Goal: Information Seeking & Learning: Learn about a topic

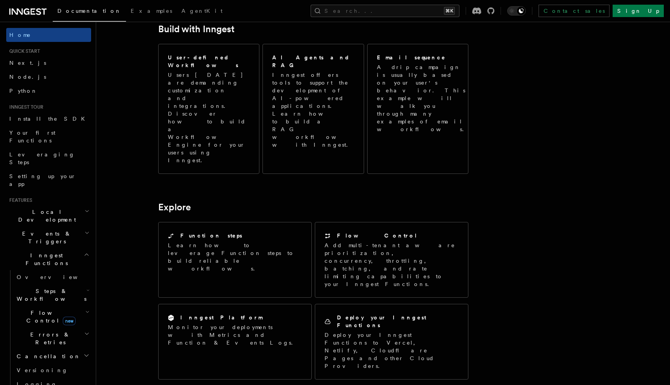
scroll to position [586, 0]
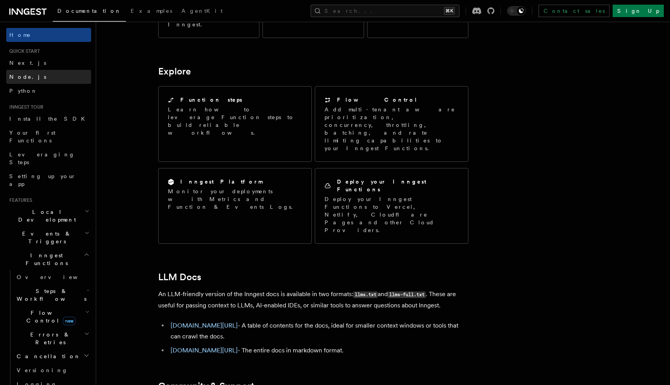
click at [54, 74] on link "Node.js" at bounding box center [48, 77] width 85 height 14
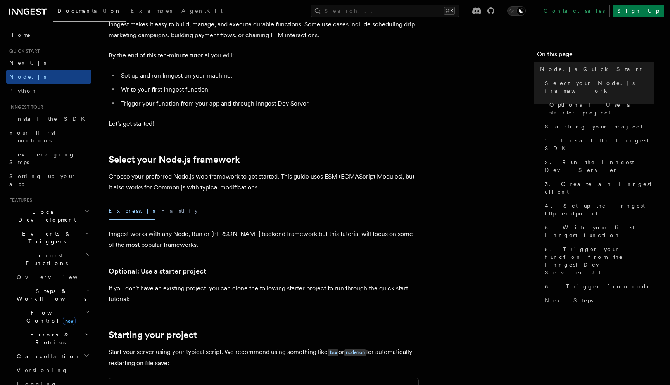
scroll to position [117, 0]
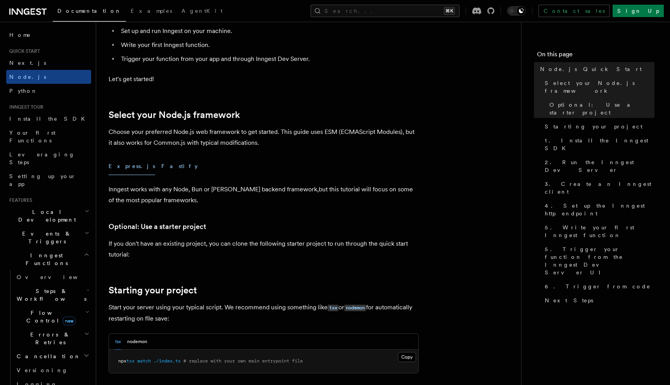
click at [161, 167] on button "Fastify" at bounding box center [179, 166] width 36 height 17
click at [121, 167] on button "Express.js" at bounding box center [132, 166] width 47 height 17
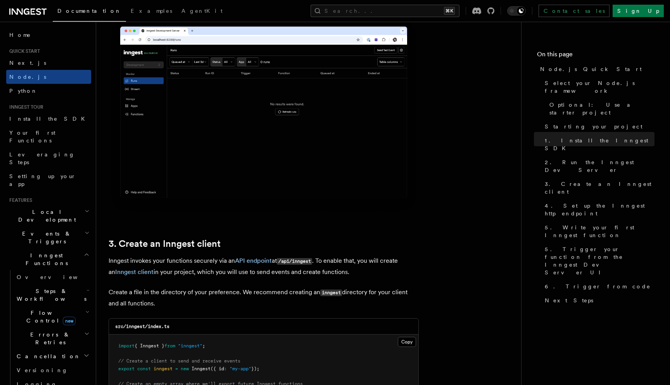
scroll to position [867, 0]
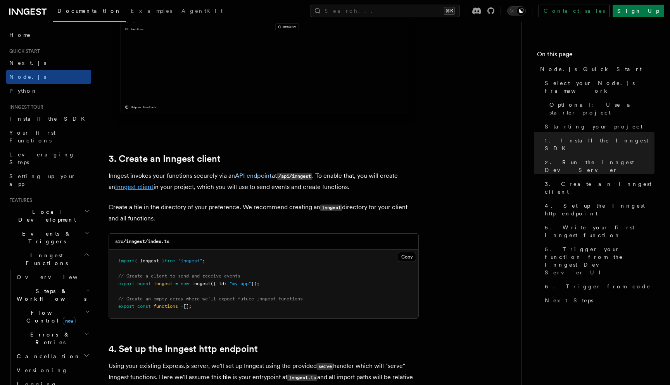
click at [132, 187] on link "Inngest client" at bounding box center [134, 186] width 38 height 7
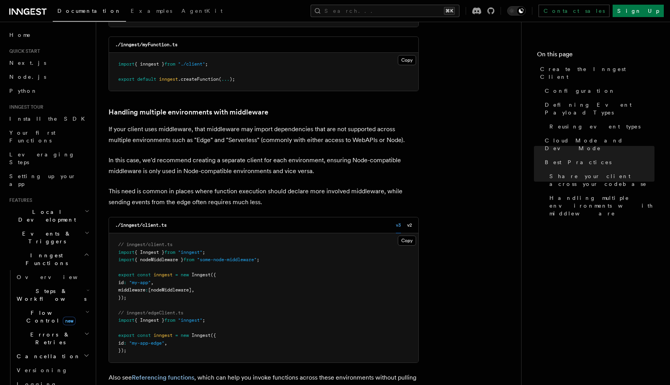
scroll to position [1771, 0]
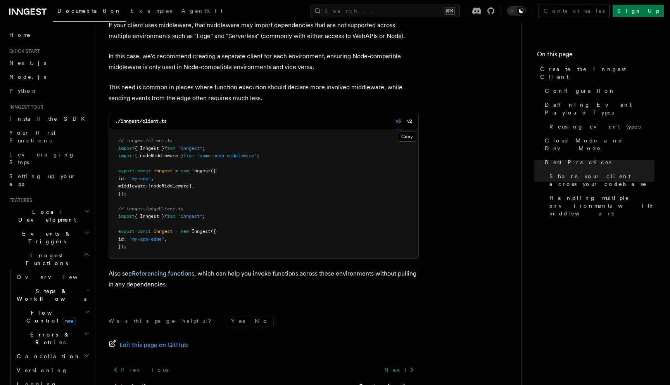
click at [48, 208] on span "Local Development" at bounding box center [45, 216] width 78 height 16
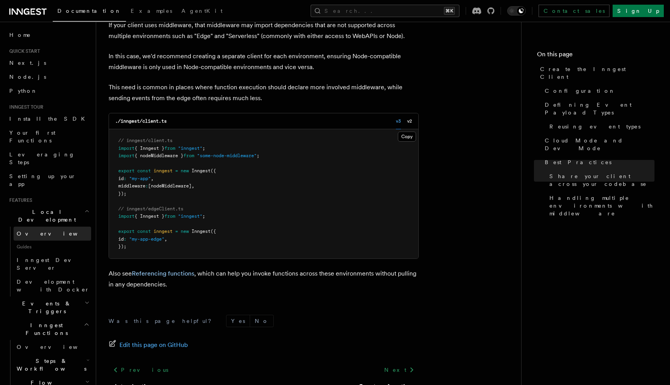
click at [47, 227] on link "Overview" at bounding box center [53, 234] width 78 height 14
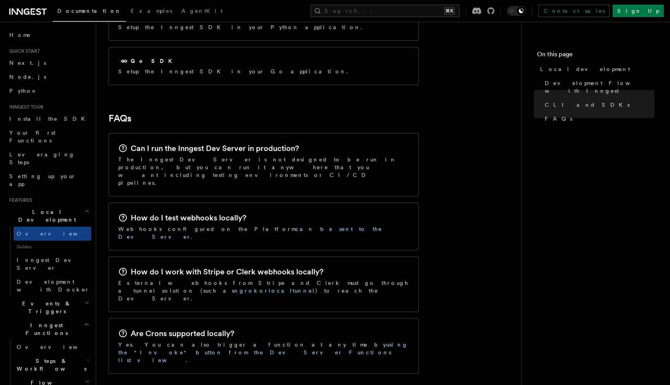
scroll to position [1207, 0]
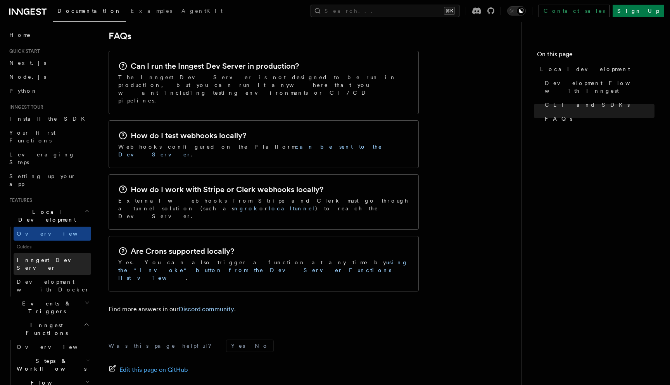
click at [45, 257] on span "Inngest Dev Server" at bounding box center [50, 264] width 66 height 14
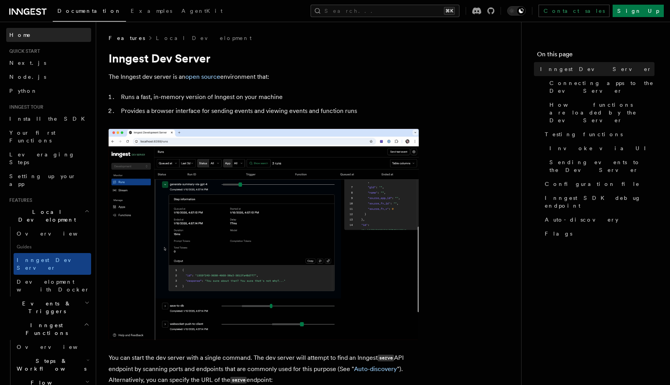
click at [38, 36] on link "Home" at bounding box center [48, 35] width 85 height 14
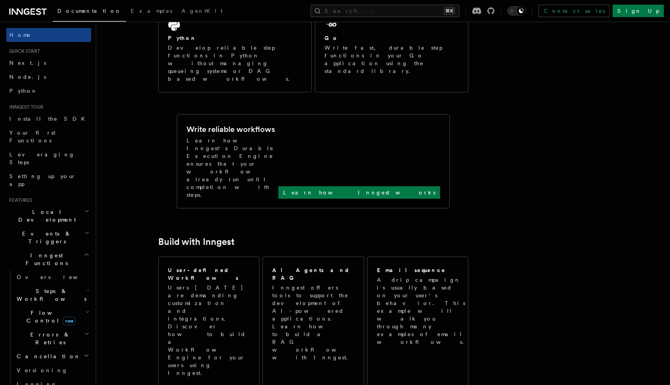
scroll to position [268, 0]
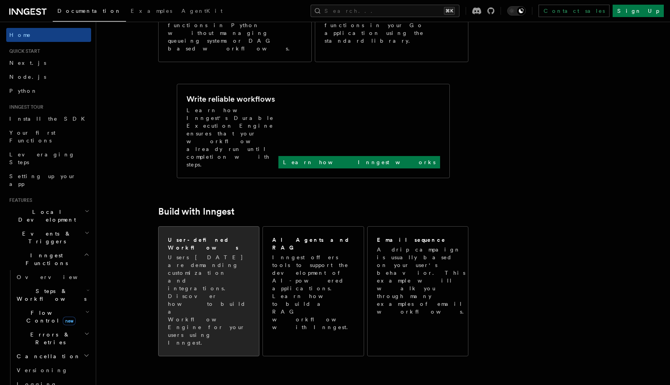
click at [227, 253] on p "Users [DATE] are demanding customization and integrations. Discover how to buil…" at bounding box center [209, 299] width 82 height 93
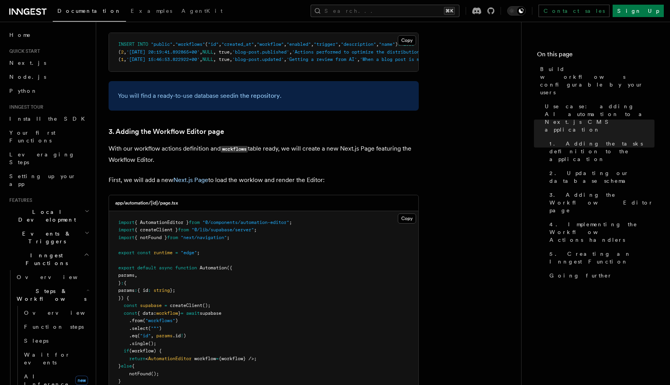
scroll to position [1644, 0]
